Goal: Information Seeking & Learning: Learn about a topic

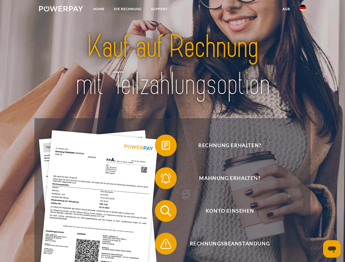
click at [61, 10] on img at bounding box center [61, 8] width 44 height 5
click at [302, 10] on img at bounding box center [302, 8] width 7 height 7
click at [286, 9] on link "agb" at bounding box center [286, 9] width 17 height 10
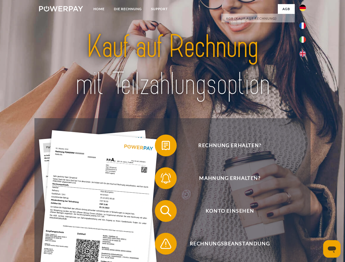
click at [162, 147] on span at bounding box center [157, 145] width 27 height 27
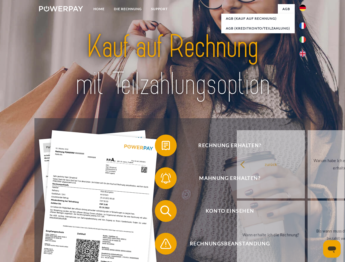
click at [162, 179] on span at bounding box center [157, 178] width 27 height 27
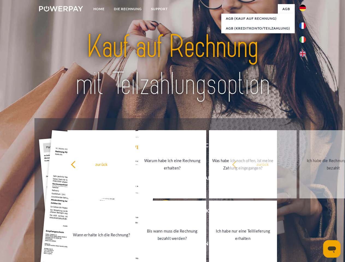
click at [162, 212] on link "Bis wann muss die Rechnung bezahlt werden?" at bounding box center [172, 235] width 68 height 68
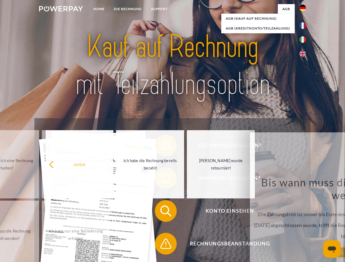
click at [162, 245] on span at bounding box center [157, 243] width 27 height 27
click at [332, 249] on icon "Messaging-Fenster öffnen" at bounding box center [332, 250] width 8 height 7
